Goal: Task Accomplishment & Management: Manage account settings

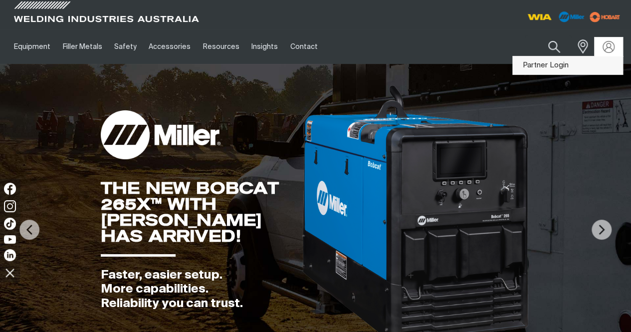
click at [560, 67] on link "Partner Login" at bounding box center [568, 65] width 110 height 18
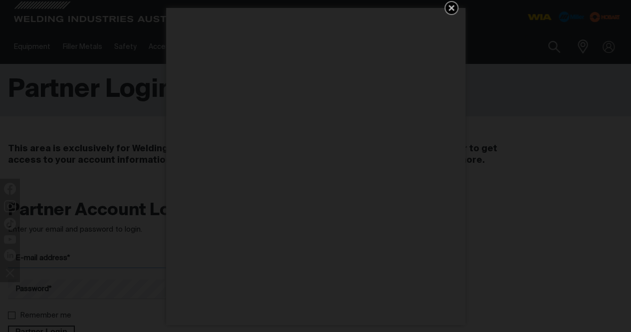
type input "[PERSON_NAME][EMAIL_ADDRESS][PERSON_NAME][DOMAIN_NAME]"
click at [449, 7] on icon "Get 5 WIA Welding Guides Free!" at bounding box center [452, 8] width 12 height 12
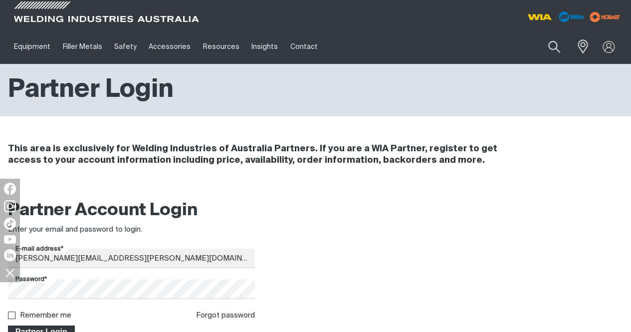
click at [59, 328] on span "Partner Login" at bounding box center [41, 331] width 65 height 13
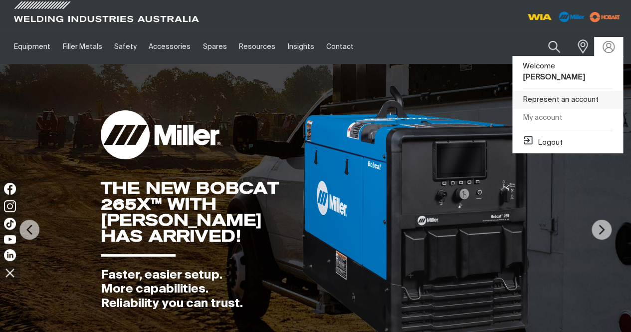
click at [573, 91] on link "Represent an account" at bounding box center [568, 100] width 110 height 18
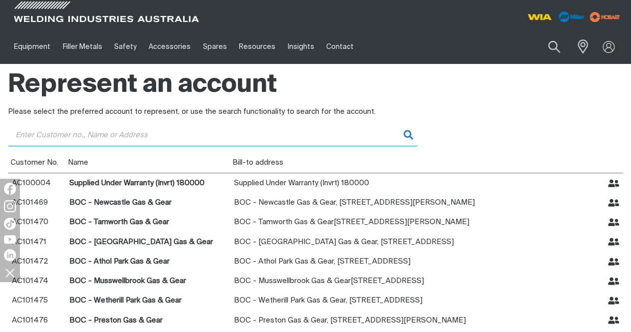
click at [169, 135] on input "Customer" at bounding box center [213, 135] width 410 height 22
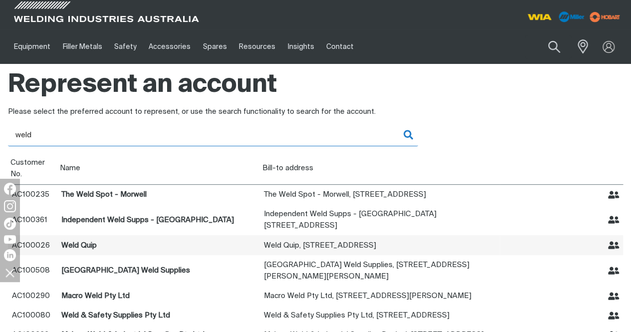
type input "weld"
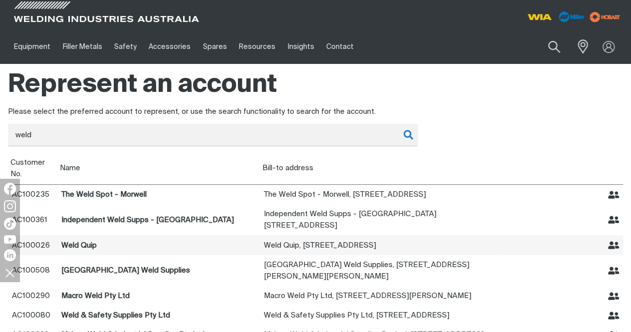
click at [614, 240] on icon "Represent Weld Quip" at bounding box center [613, 245] width 11 height 11
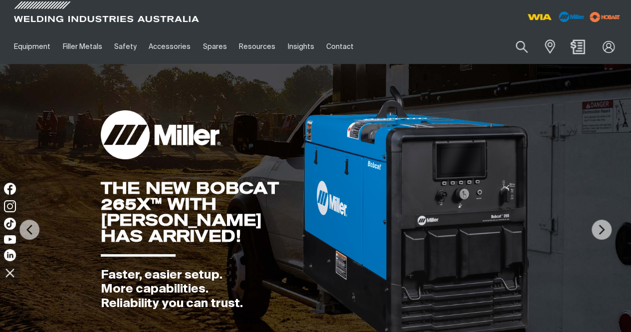
click at [579, 45] on img "Shopping cart (0 product(s))" at bounding box center [578, 46] width 14 height 14
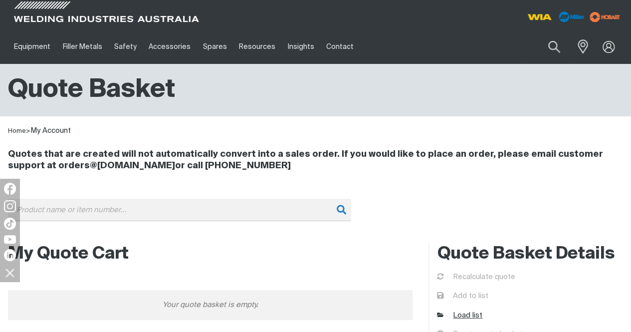
click at [471, 314] on link "Load list" at bounding box center [459, 315] width 45 height 11
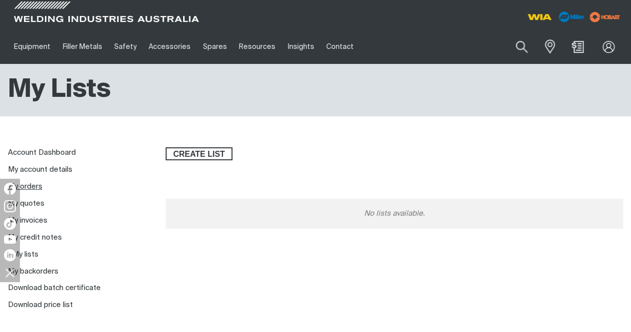
click at [35, 183] on link "My orders" at bounding box center [25, 186] width 34 height 7
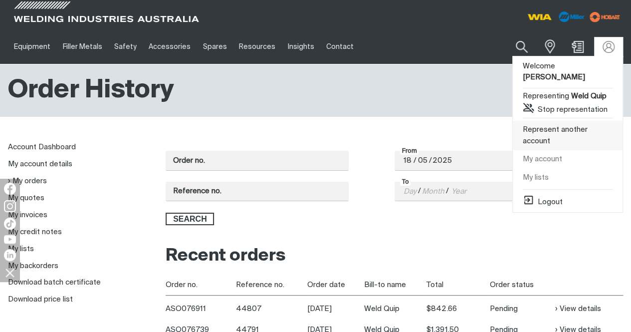
click at [552, 121] on link "Represent another account" at bounding box center [568, 135] width 110 height 29
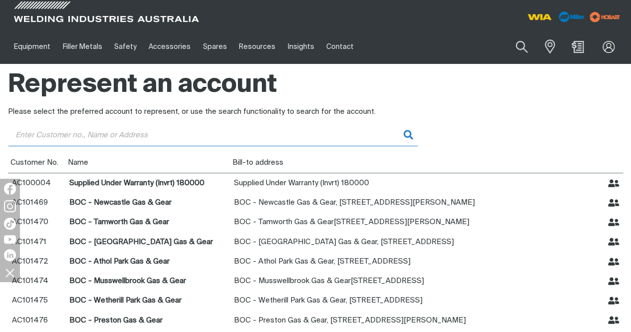
click at [196, 135] on input "Customer" at bounding box center [213, 135] width 410 height 22
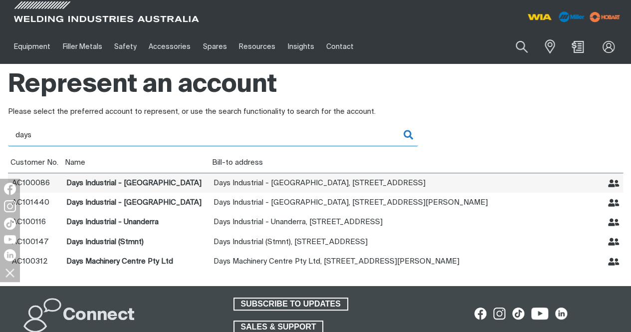
type input "days"
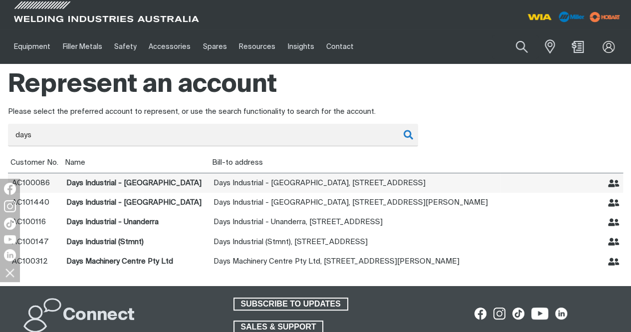
click at [612, 183] on icon "Represent Days Industrial - Goulburn" at bounding box center [613, 183] width 11 height 11
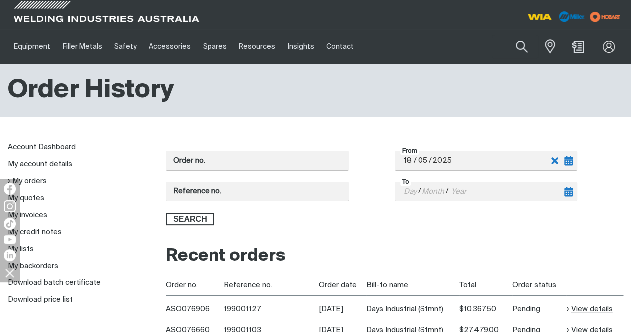
click at [597, 306] on link "View details" at bounding box center [590, 308] width 46 height 11
